Goal: Navigation & Orientation: Find specific page/section

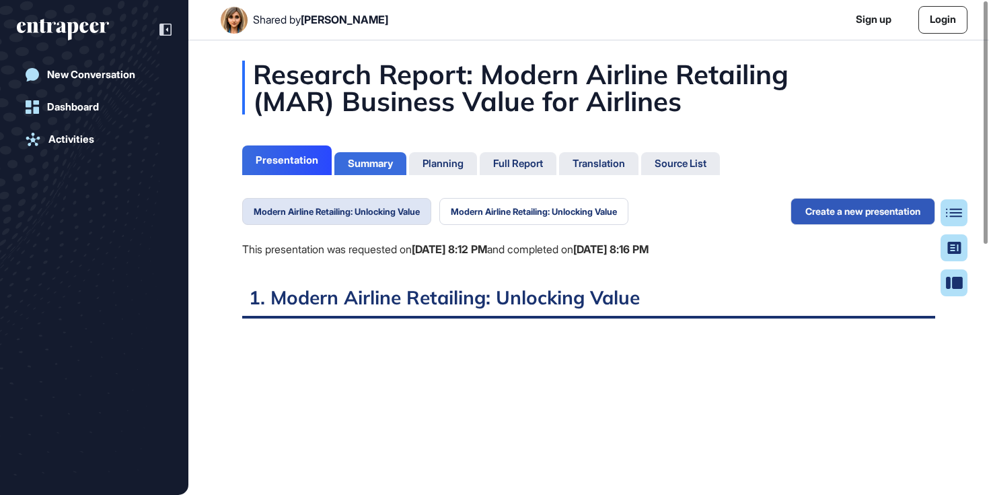
click at [365, 157] on div "Summary" at bounding box center [370, 163] width 72 height 23
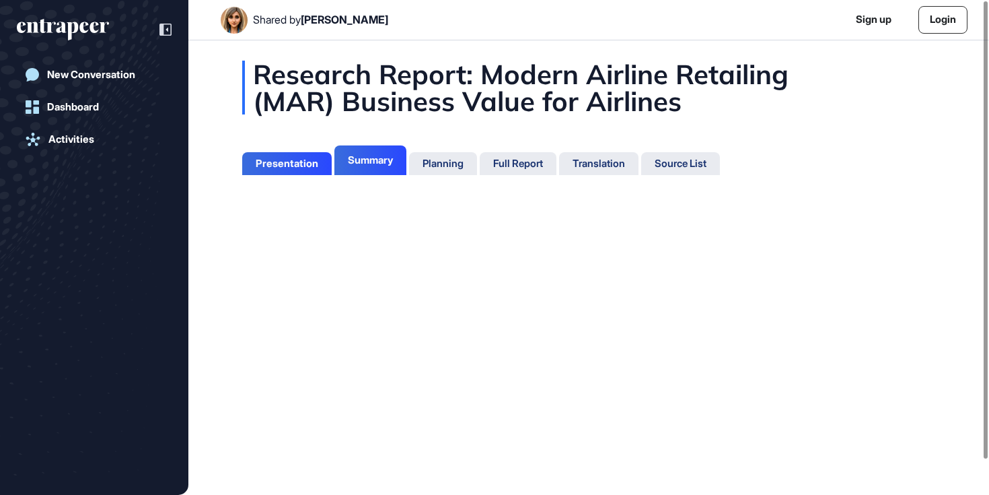
scroll to position [6, 1]
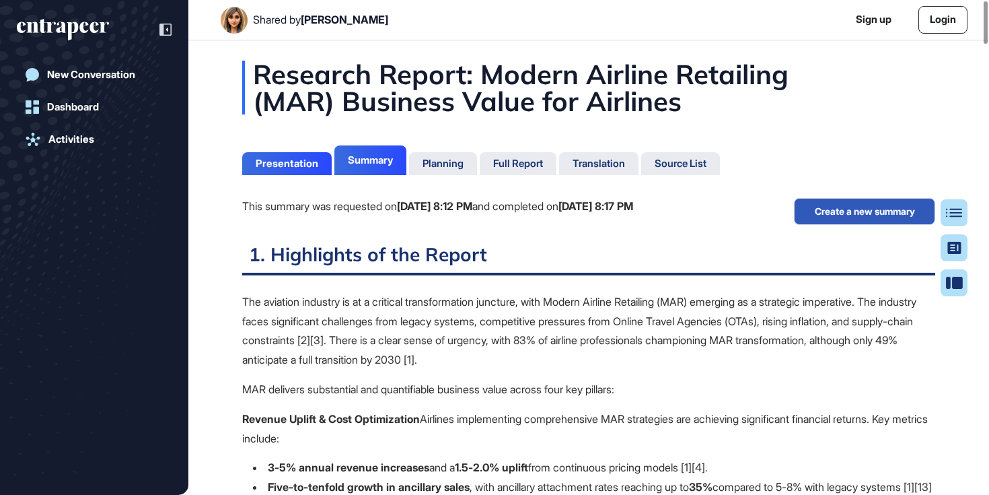
scroll to position [6, 1]
click at [310, 164] on div "Presentation" at bounding box center [287, 163] width 63 height 12
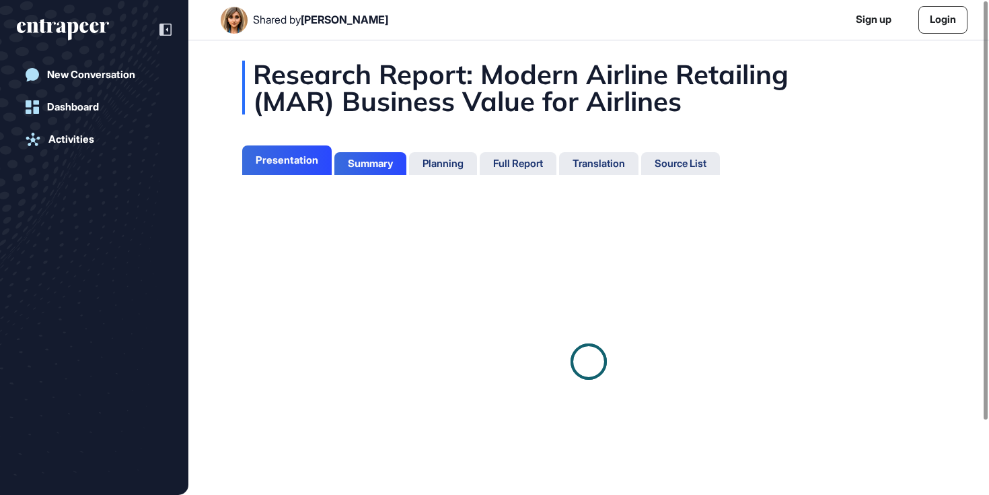
scroll to position [427, 3]
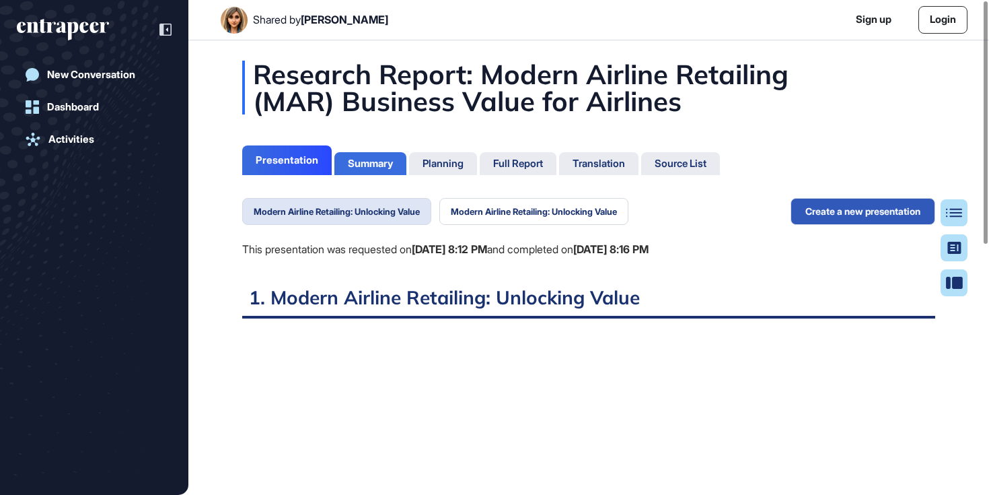
click at [385, 159] on div "Summary" at bounding box center [370, 163] width 45 height 12
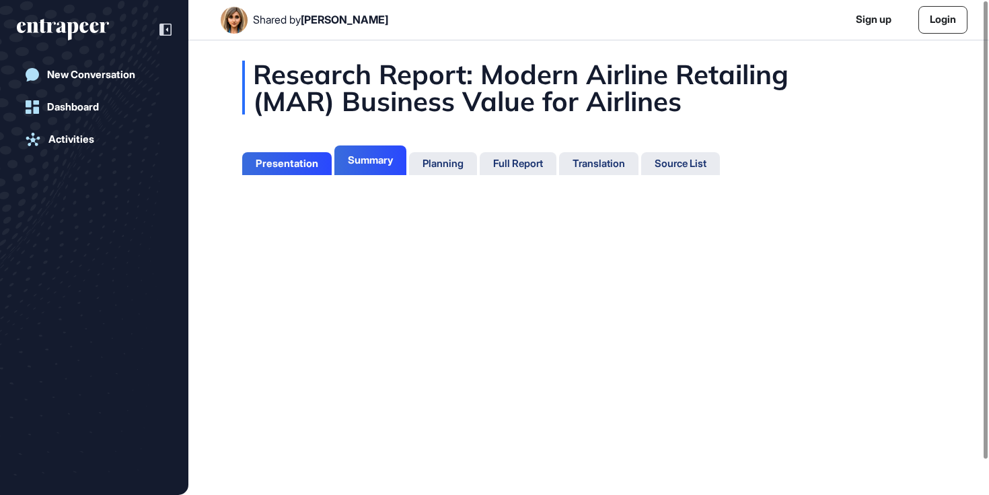
scroll to position [6, 1]
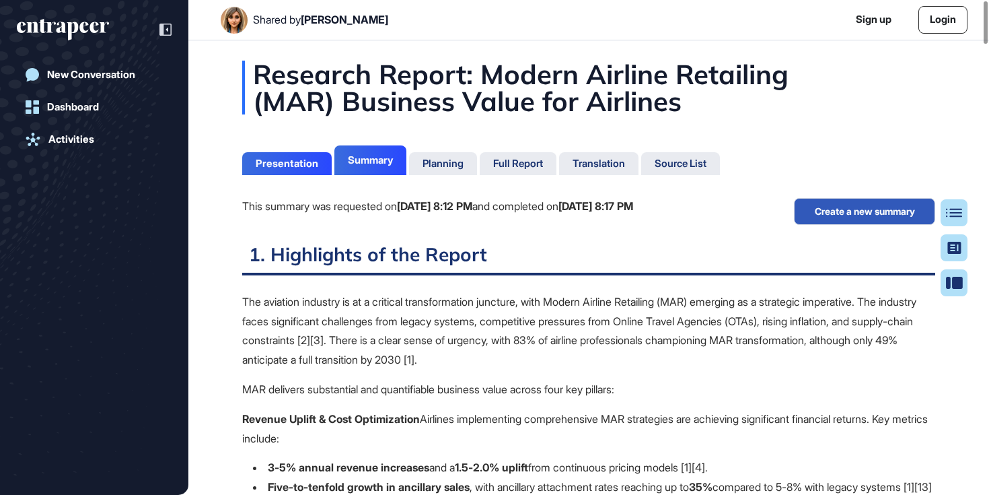
scroll to position [6, 1]
